Goal: Check status

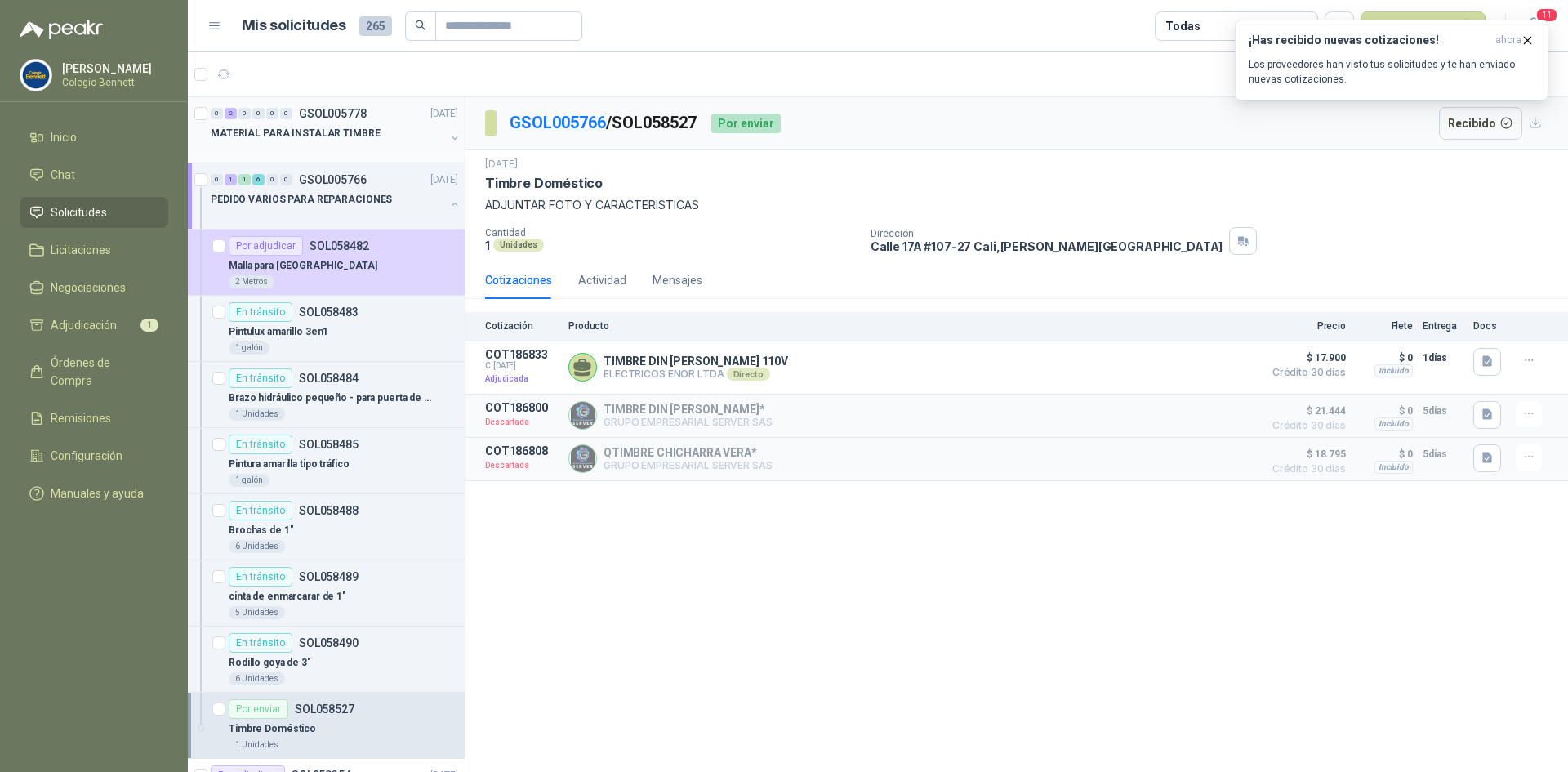
drag, startPoint x: 0, startPoint y: 0, endPoint x: 362, endPoint y: 141, distance: 388.5
click at [362, 141] on div "MATERIAL PARA INSTALAR TIMBRE" at bounding box center [328, 133] width 235 height 19
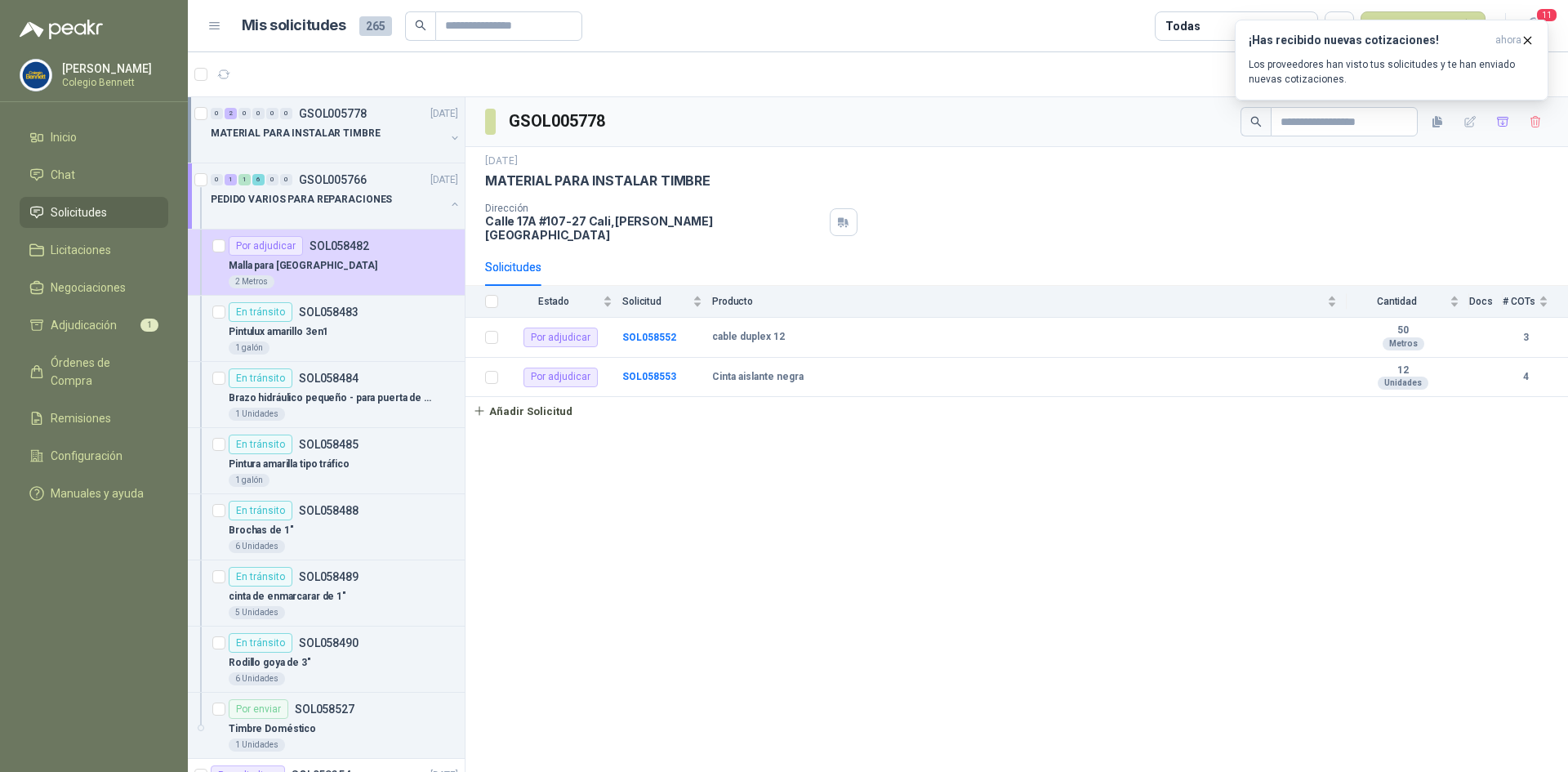
click at [448, 135] on button "button" at bounding box center [455, 138] width 13 height 13
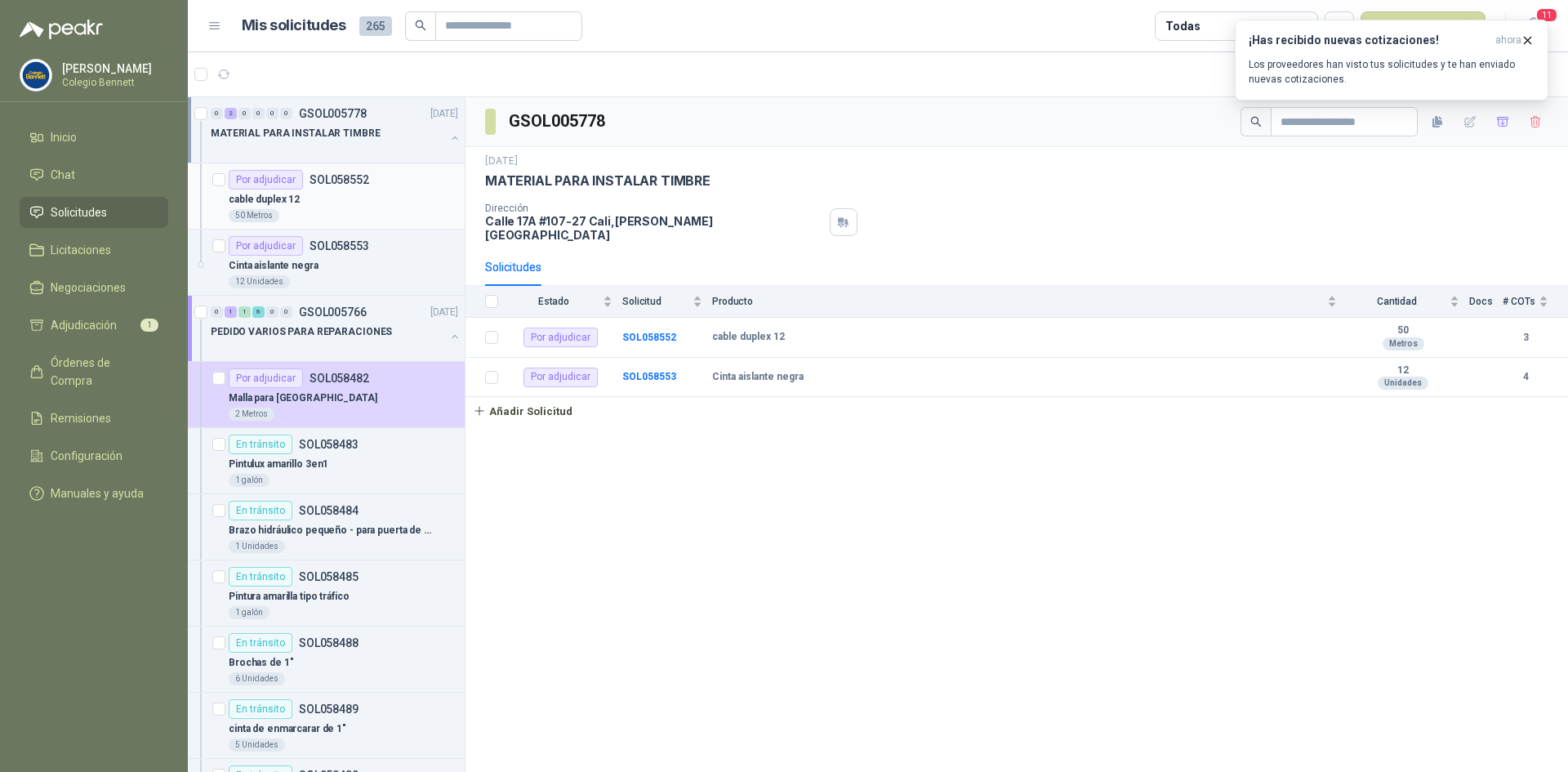
click at [395, 211] on div "50 Metros" at bounding box center [344, 215] width 229 height 13
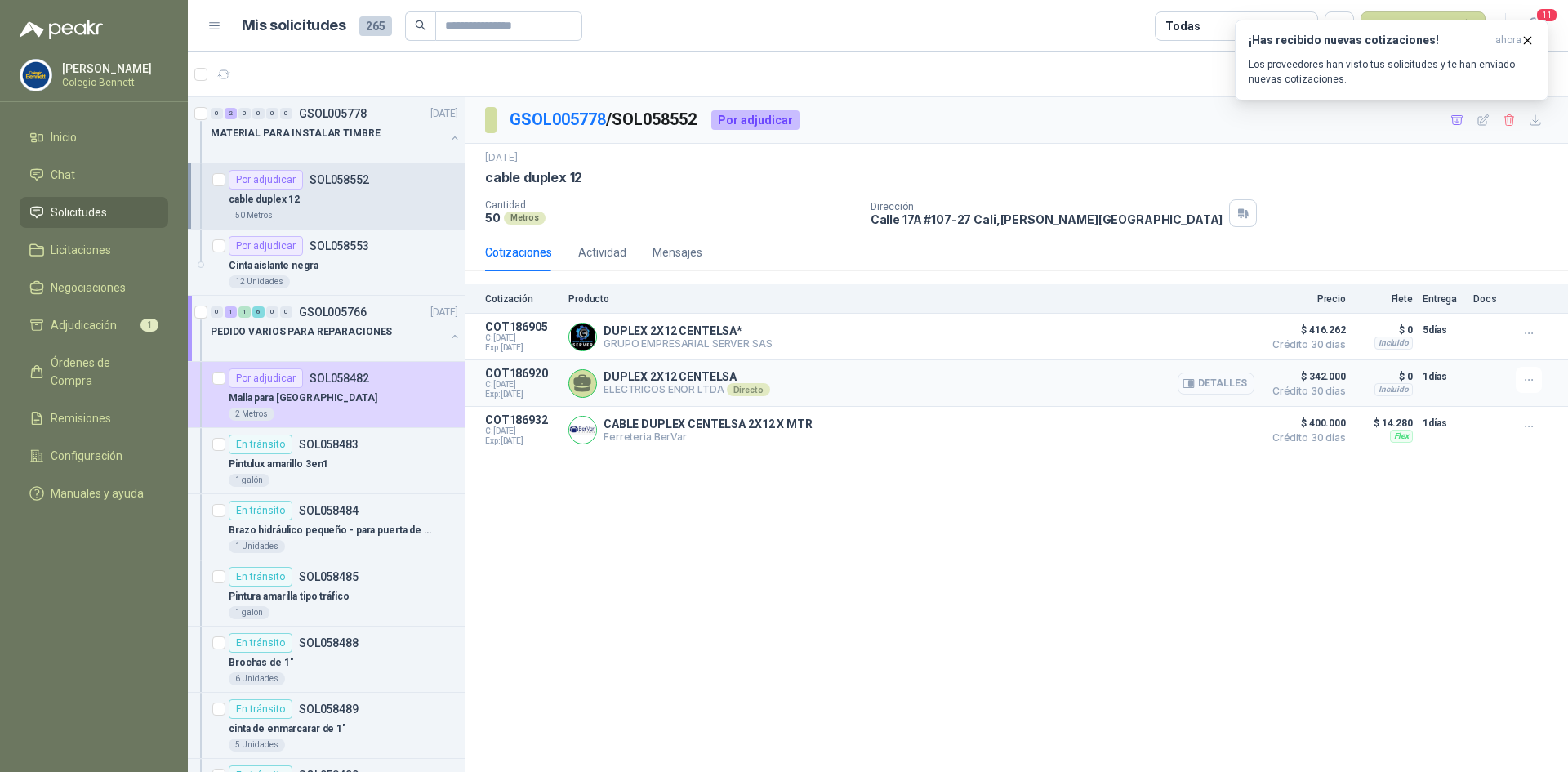
click at [1213, 379] on button "Detalles" at bounding box center [1216, 383] width 77 height 22
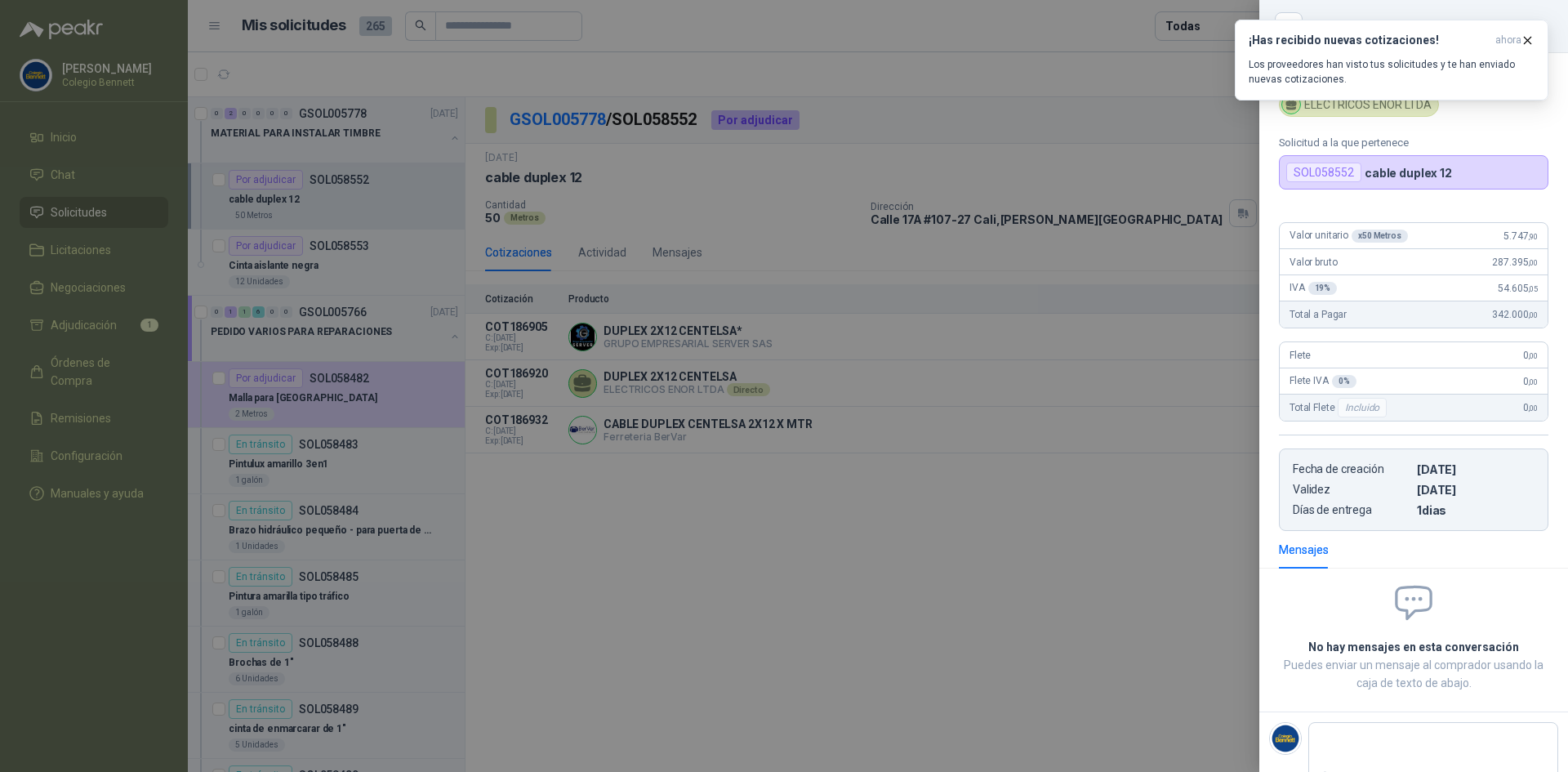
click at [1163, 544] on div at bounding box center [784, 386] width 1568 height 772
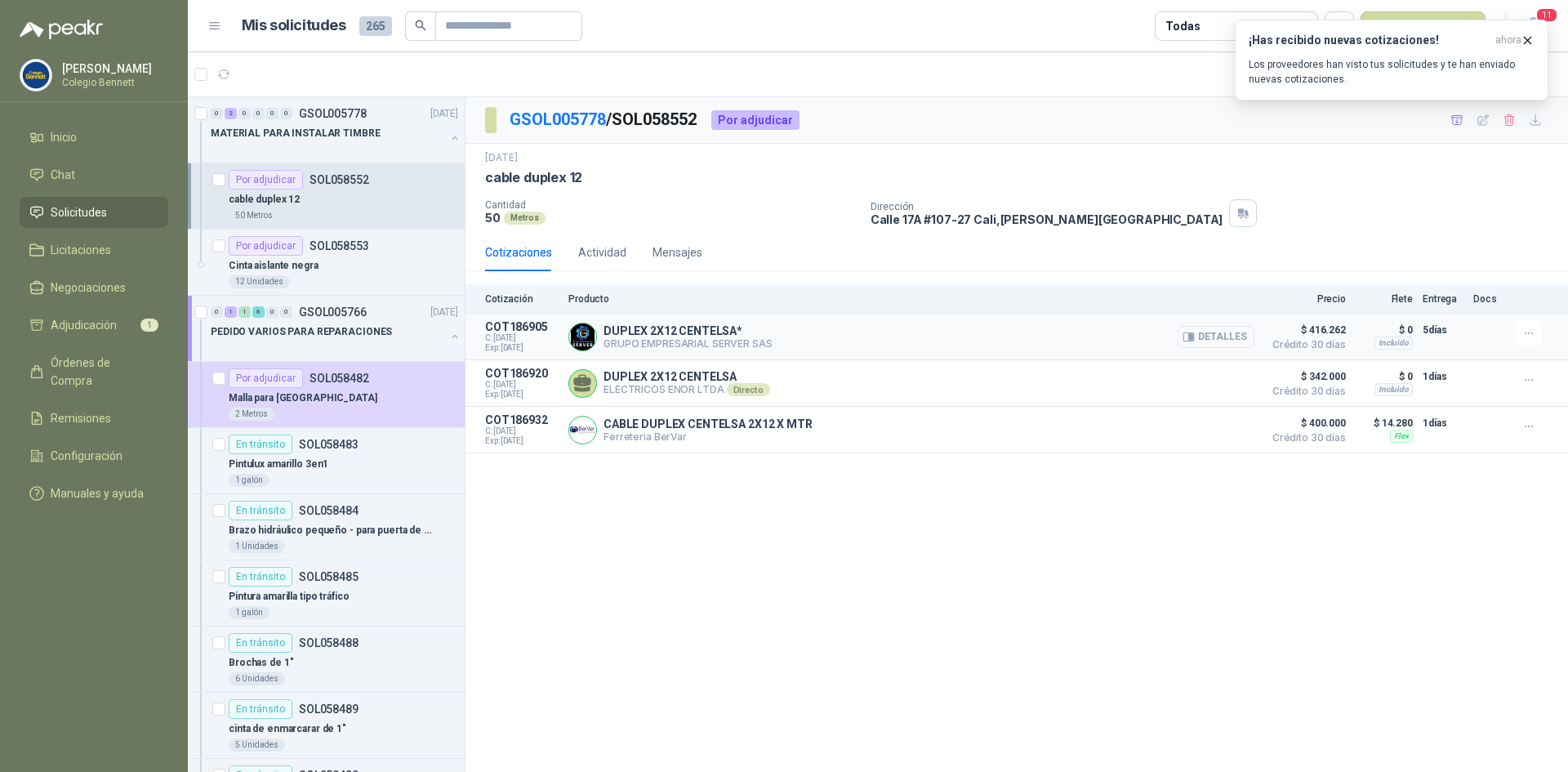
click at [1226, 334] on button "Detalles" at bounding box center [1216, 337] width 77 height 22
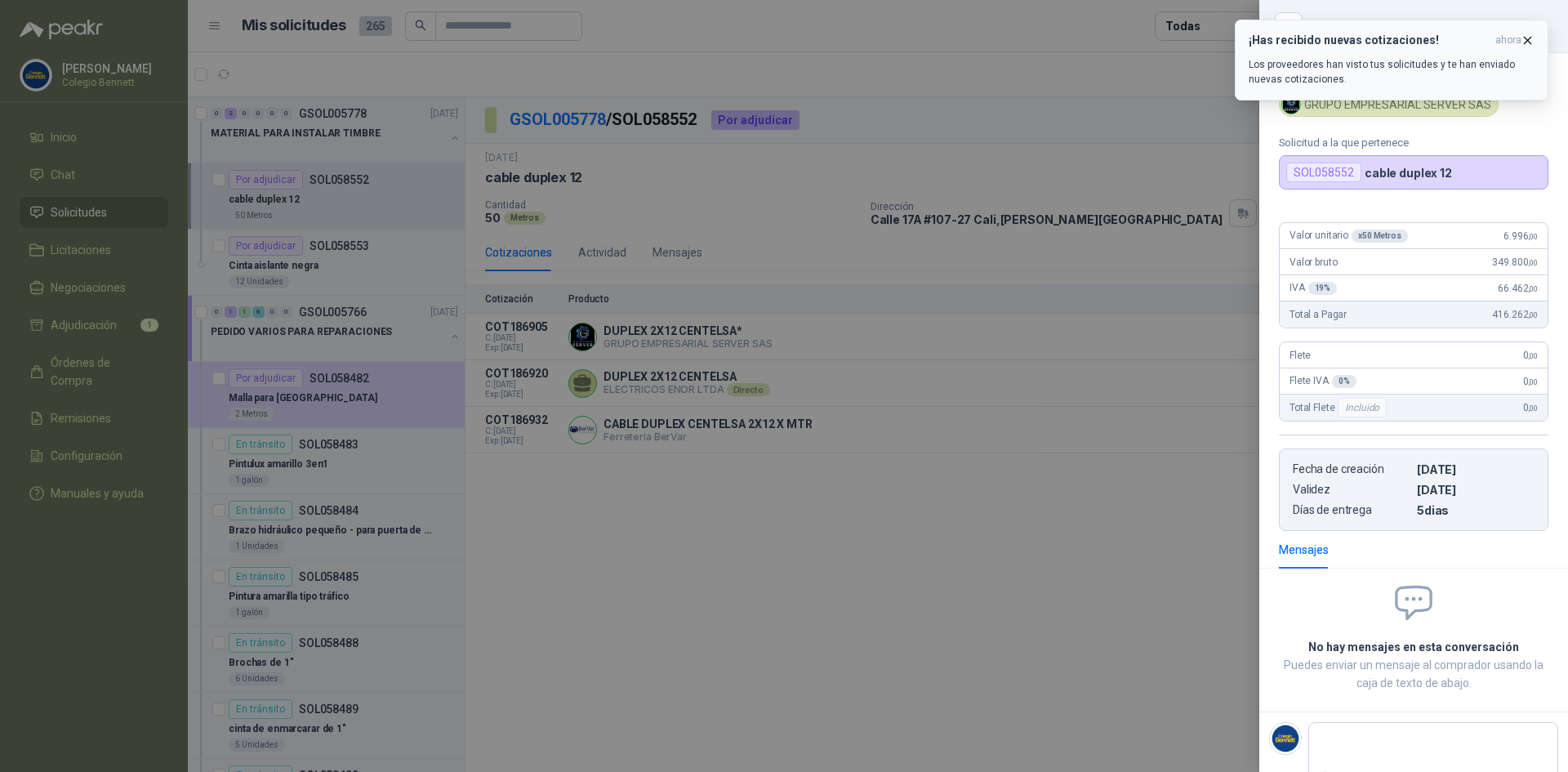
click at [1534, 36] on icon "button" at bounding box center [1527, 40] width 14 height 14
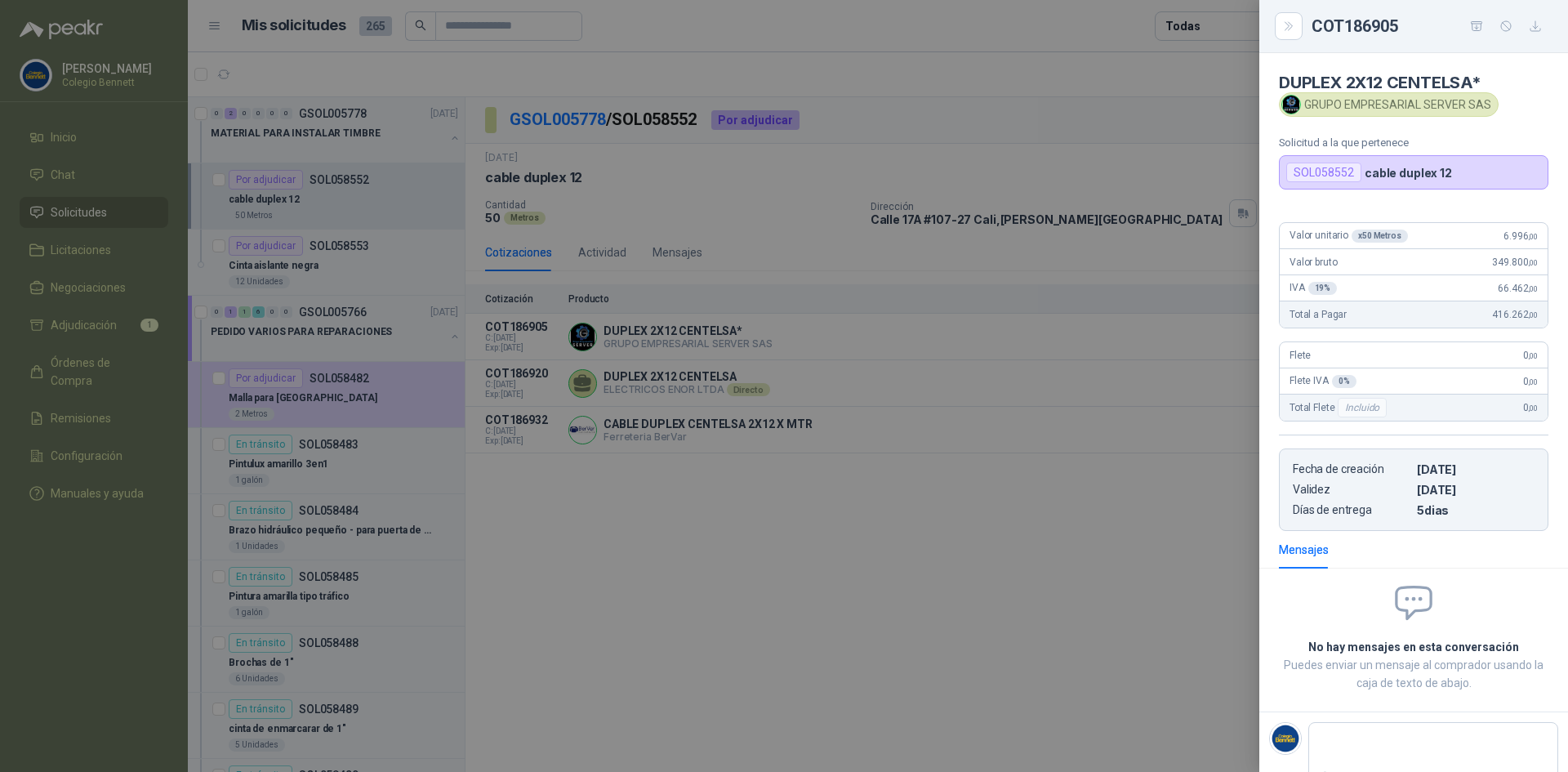
click at [334, 121] on div at bounding box center [784, 386] width 1568 height 772
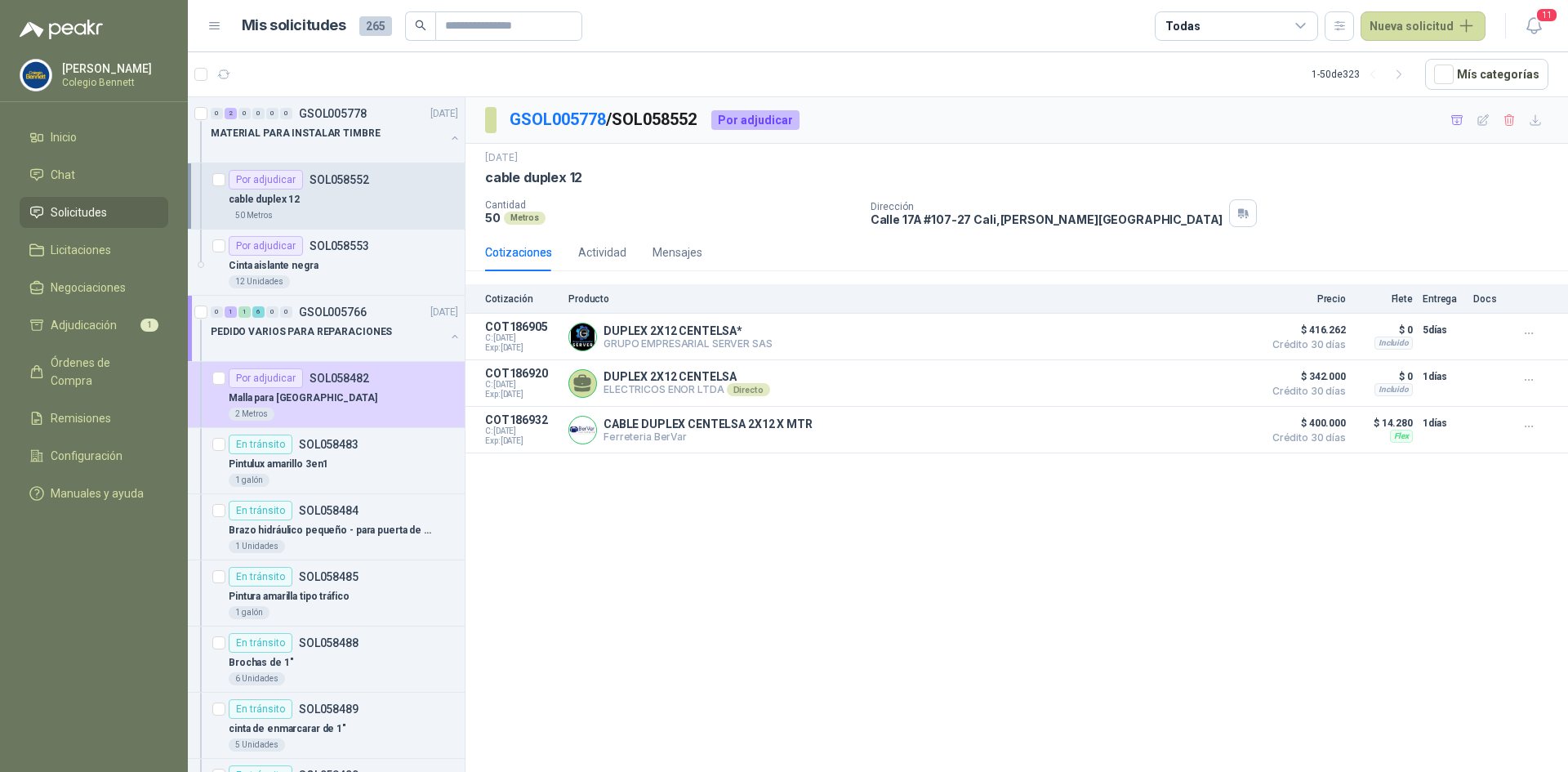
click at [71, 207] on span "Solicitudes" at bounding box center [78, 213] width 56 height 18
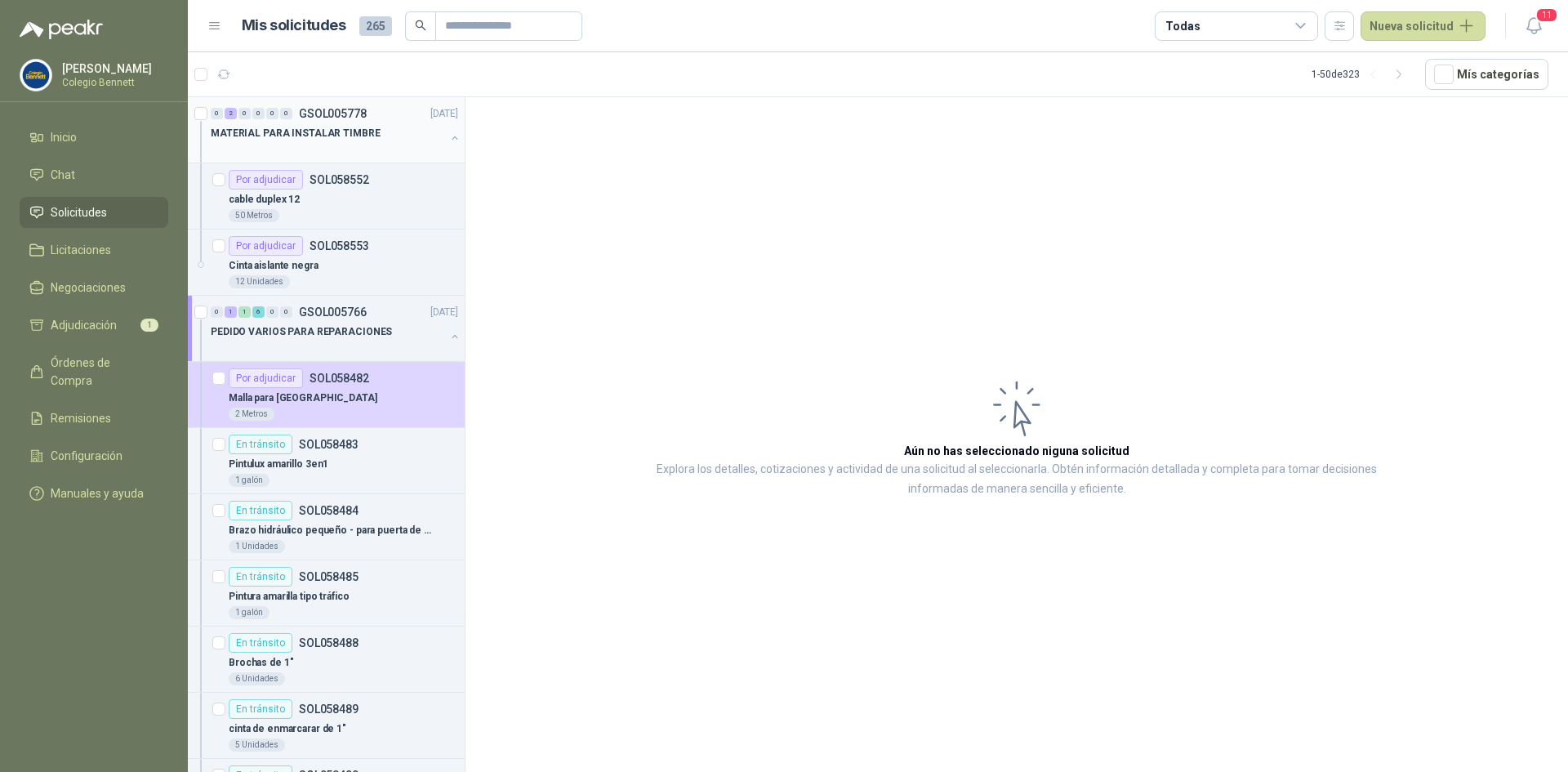
click at [365, 127] on p "MATERIAL PARA INSTALAR TIMBRE" at bounding box center [295, 133] width 170 height 16
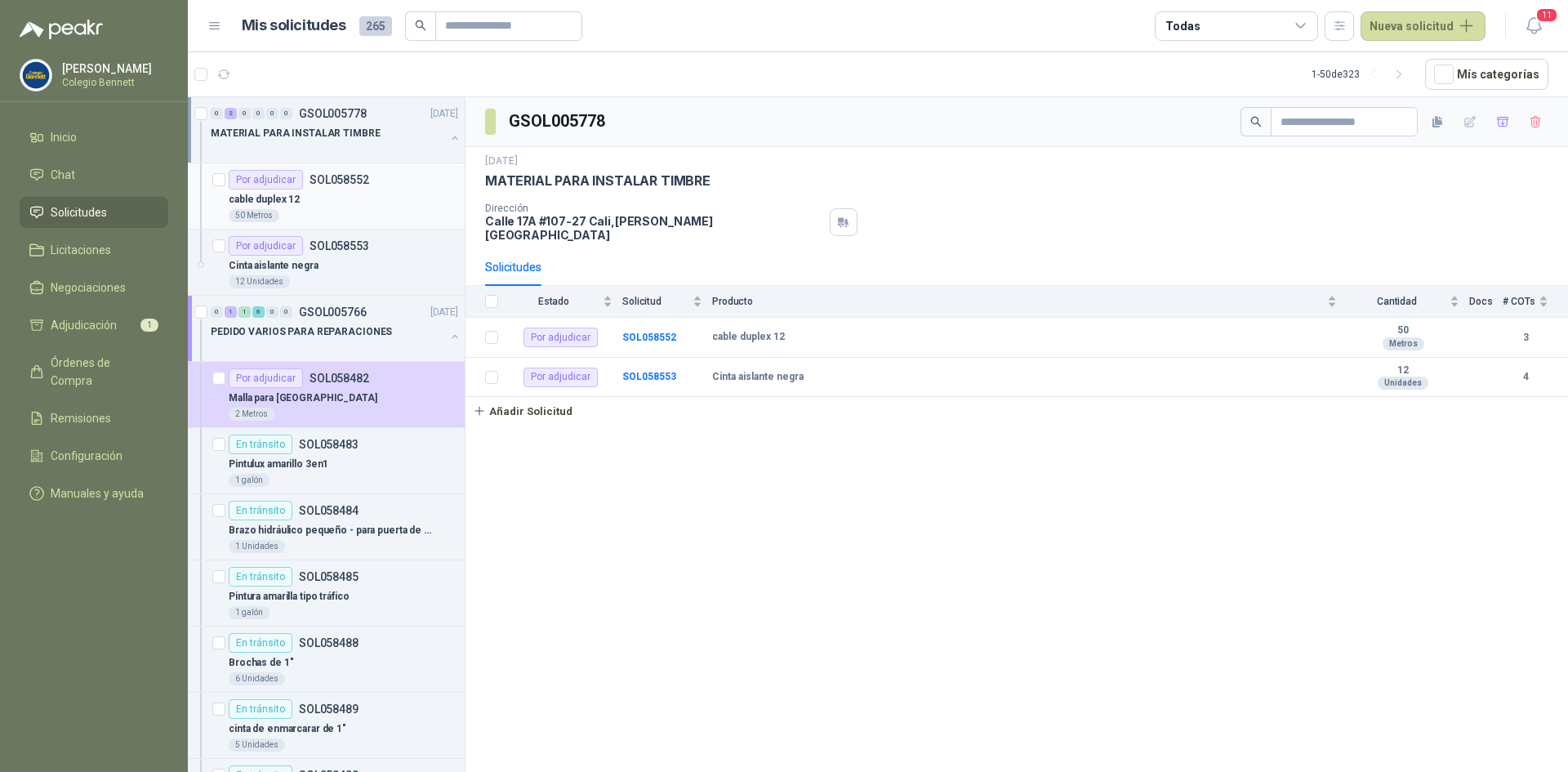
click at [356, 190] on div "cable duplex 12" at bounding box center [344, 199] width 229 height 19
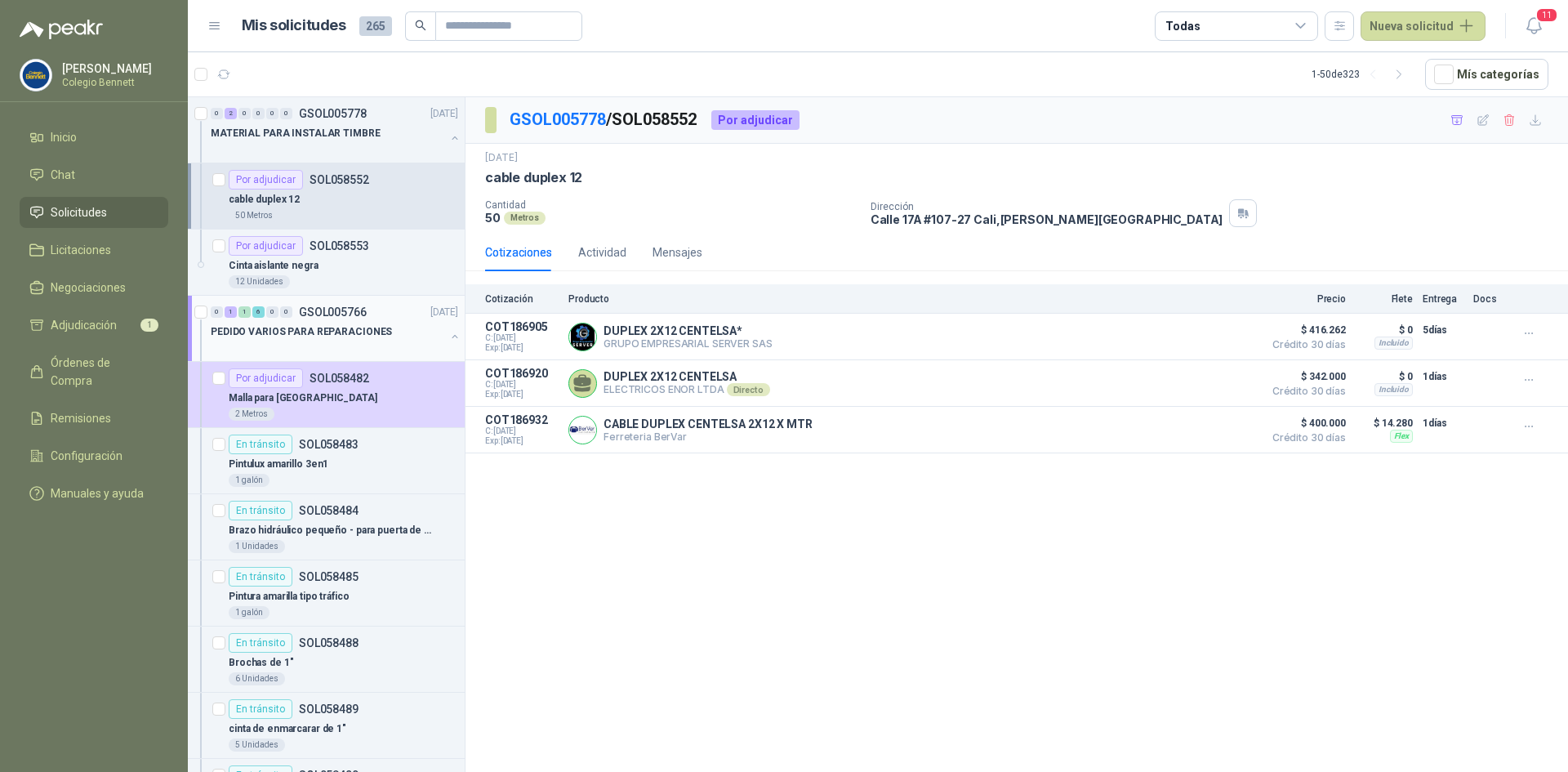
click at [348, 309] on p "GSOL005766" at bounding box center [333, 312] width 68 height 11
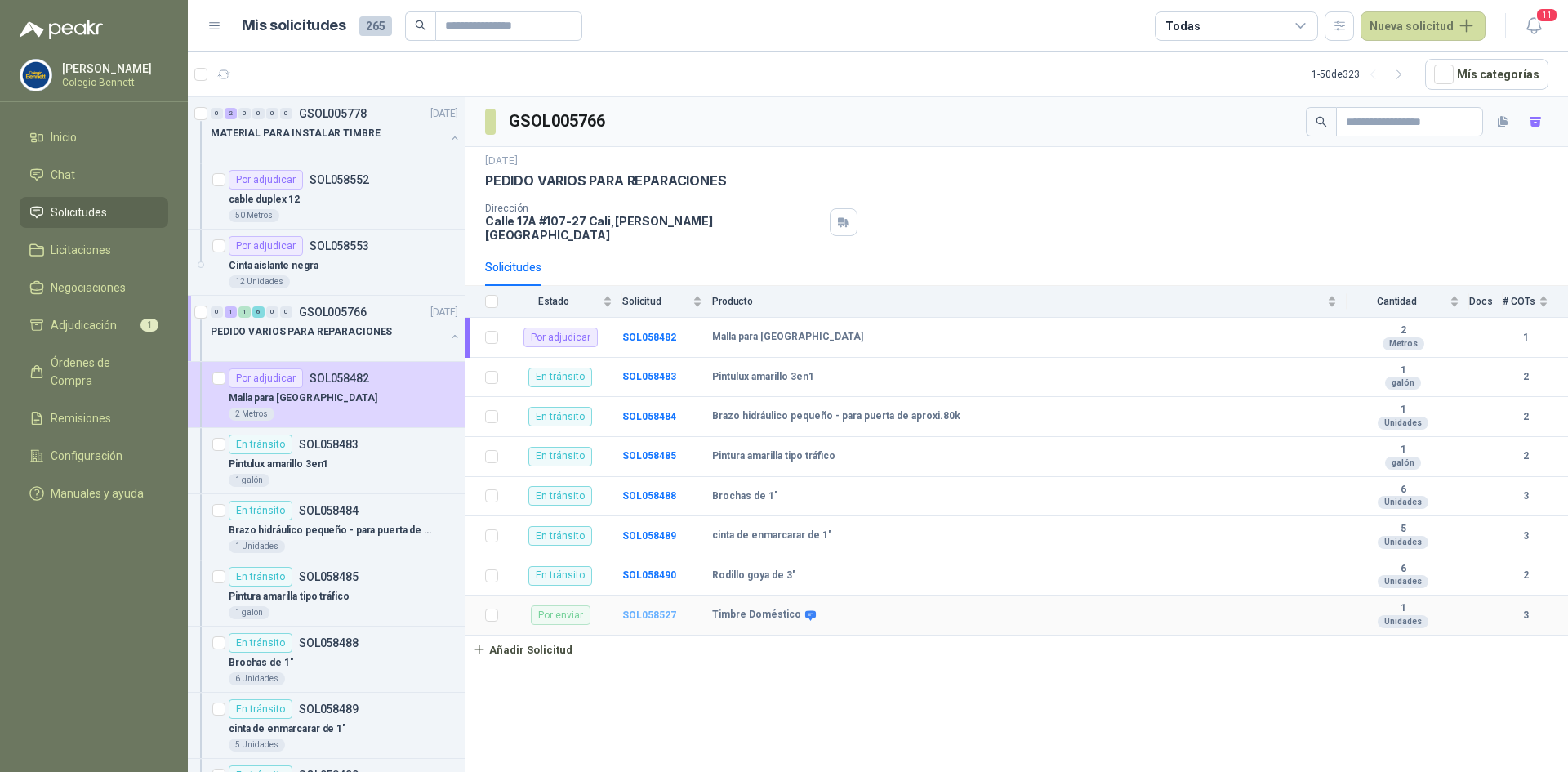
click at [657, 610] on b "SOL058527" at bounding box center [649, 615] width 54 height 11
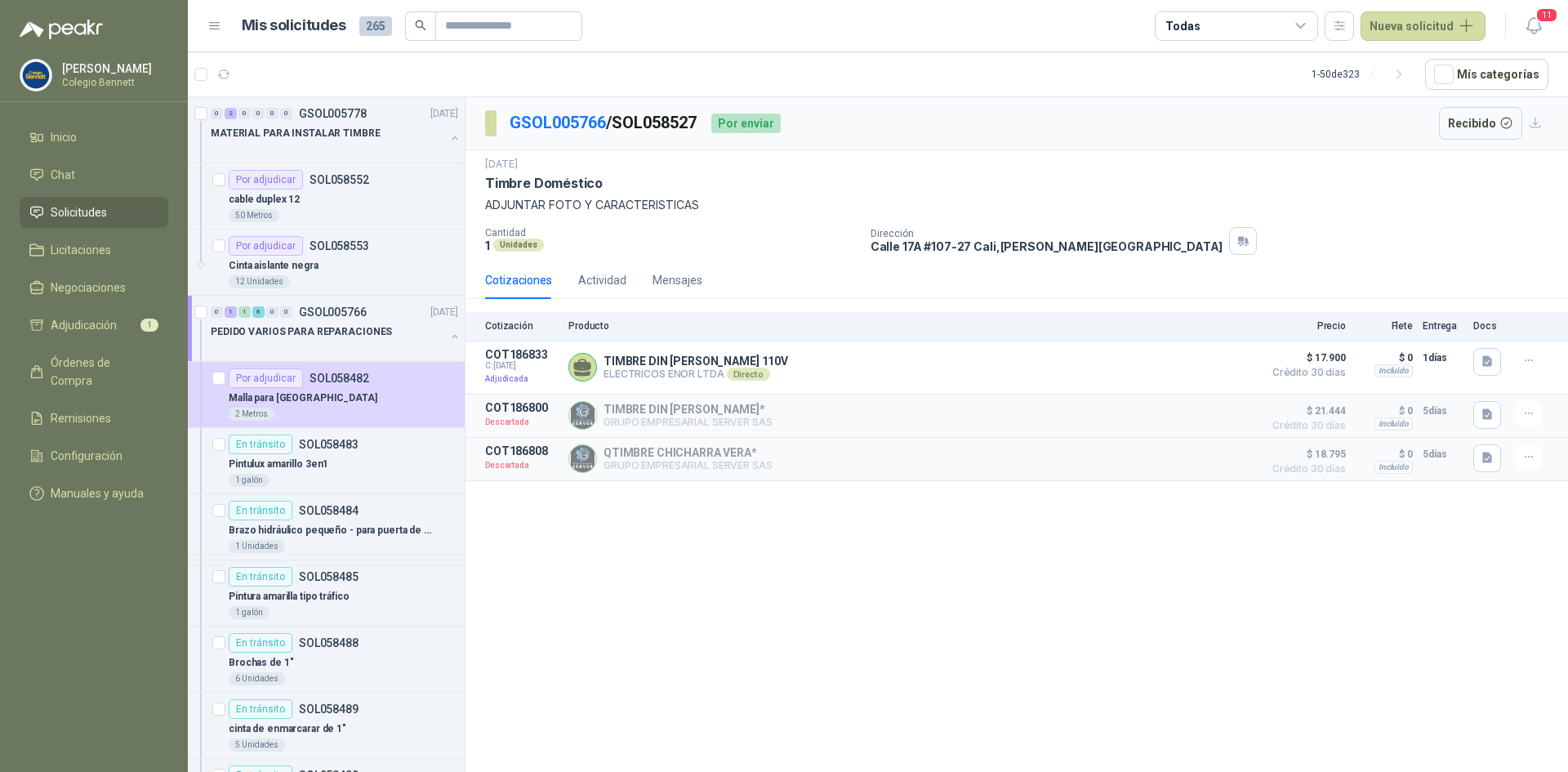
click at [657, 601] on div "GSOL005766 / SOL058527 Por enviar Recibido [DATE] Timbre Doméstico ADJUNTAR FOT…" at bounding box center [1016, 437] width 1102 height 680
